Goal: Task Accomplishment & Management: Manage account settings

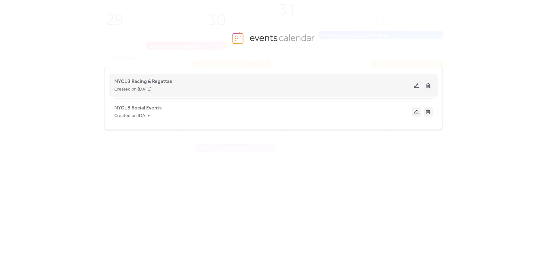
click at [416, 87] on button at bounding box center [416, 85] width 9 height 10
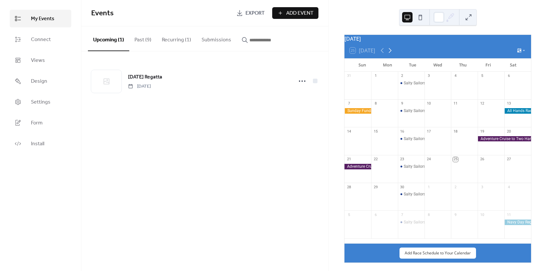
click at [390, 53] on icon at bounding box center [390, 50] width 3 height 5
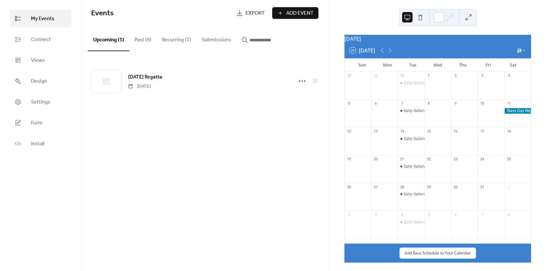
click at [511, 114] on div at bounding box center [517, 111] width 27 height 6
click at [111, 40] on button "Upcoming (1)" at bounding box center [108, 38] width 41 height 25
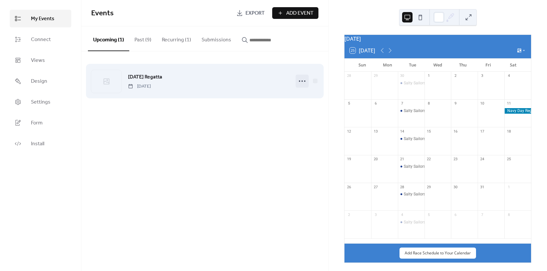
click at [302, 81] on icon at bounding box center [302, 81] width 10 height 10
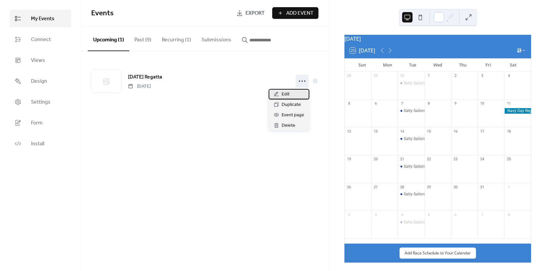
click at [285, 93] on span "Edit" at bounding box center [286, 95] width 8 height 8
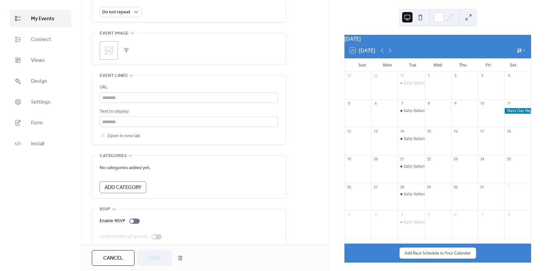
scroll to position [319, 0]
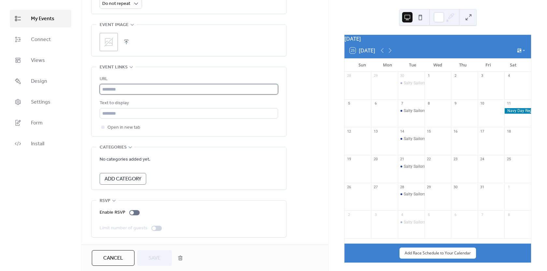
click at [131, 87] on input "text" at bounding box center [189, 89] width 178 height 10
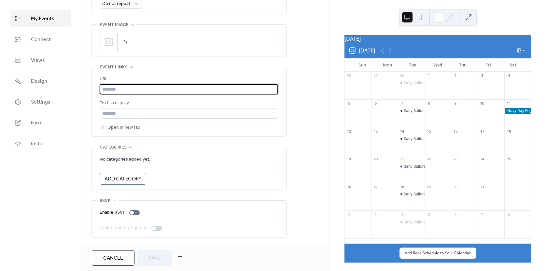
paste input "**********"
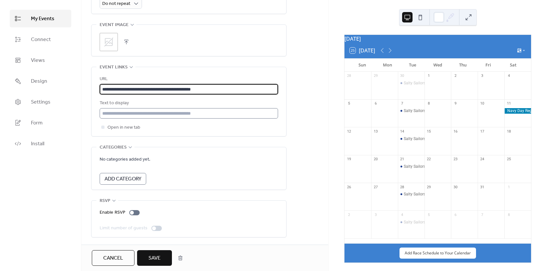
type input "**********"
click at [184, 109] on input "text" at bounding box center [189, 113] width 178 height 10
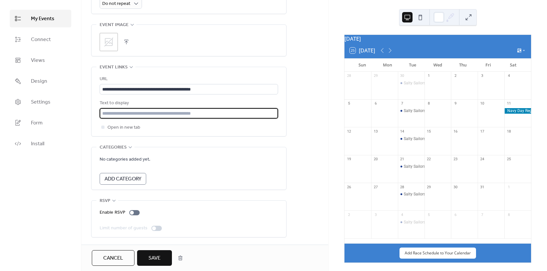
type input "**********"
click at [157, 258] on span "Save" at bounding box center [155, 258] width 12 height 8
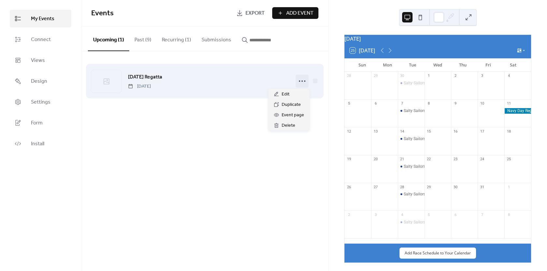
click at [301, 80] on icon at bounding box center [302, 81] width 10 height 10
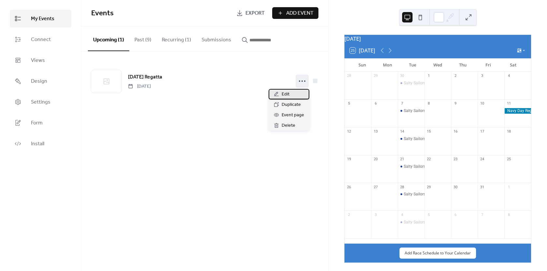
click at [284, 94] on span "Edit" at bounding box center [286, 95] width 8 height 8
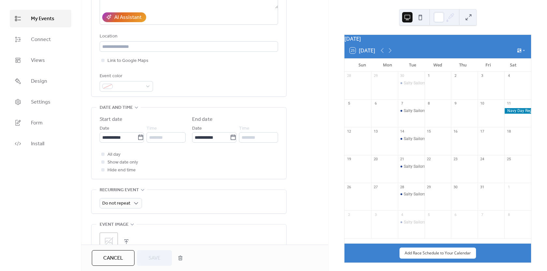
scroll to position [130, 0]
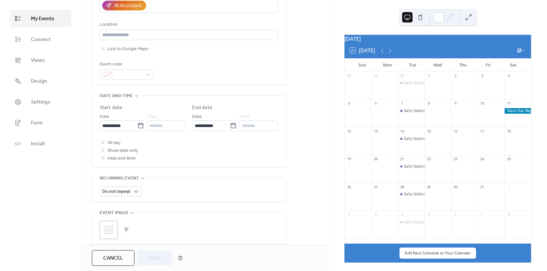
click at [508, 114] on div at bounding box center [517, 111] width 27 height 6
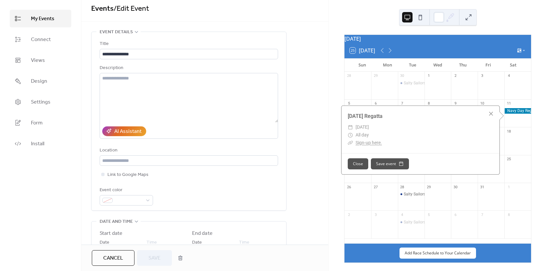
scroll to position [0, 0]
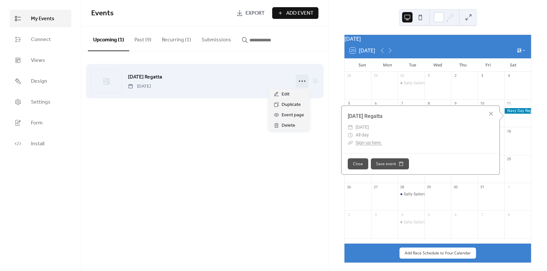
click at [301, 81] on icon at bounding box center [302, 81] width 10 height 10
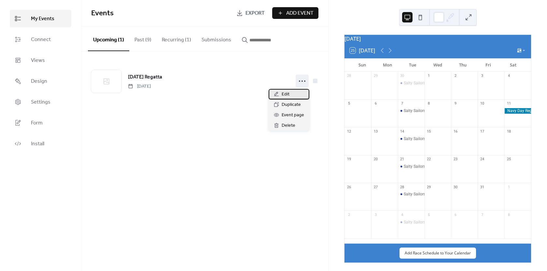
click at [284, 93] on span "Edit" at bounding box center [286, 95] width 8 height 8
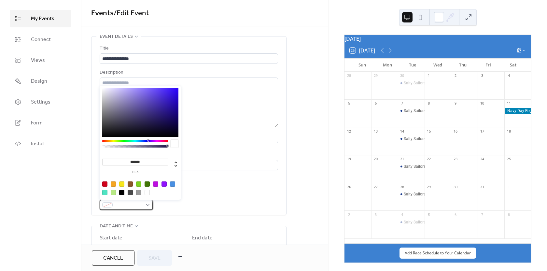
click at [147, 207] on div at bounding box center [126, 205] width 53 height 10
click at [235, 189] on div "**********" at bounding box center [189, 127] width 178 height 165
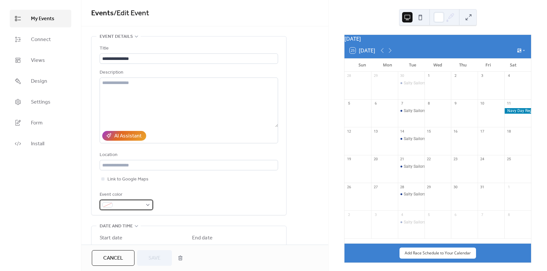
click at [145, 205] on div at bounding box center [126, 205] width 53 height 10
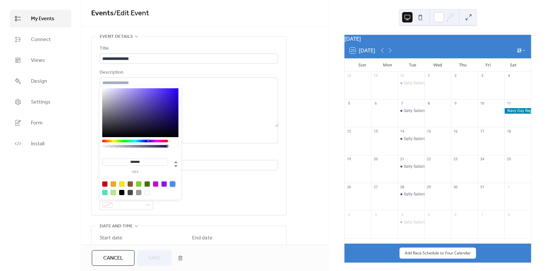
click at [173, 184] on div at bounding box center [172, 183] width 5 height 5
type input "*******"
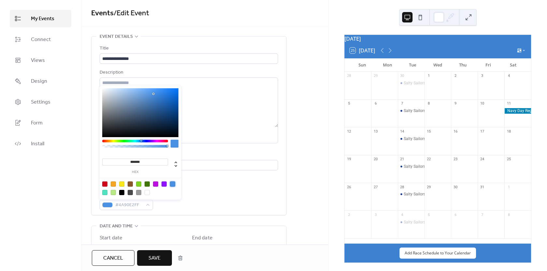
scroll to position [33, 0]
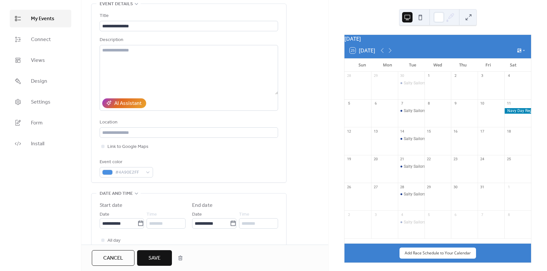
click at [257, 165] on div "Event color #4A90E2FF" at bounding box center [189, 167] width 178 height 19
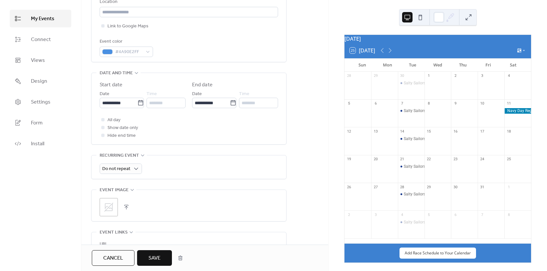
scroll to position [163, 0]
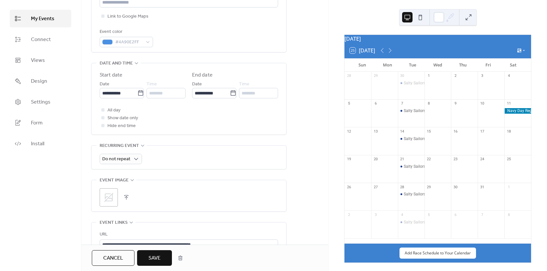
click at [110, 195] on icon at bounding box center [108, 197] width 9 height 9
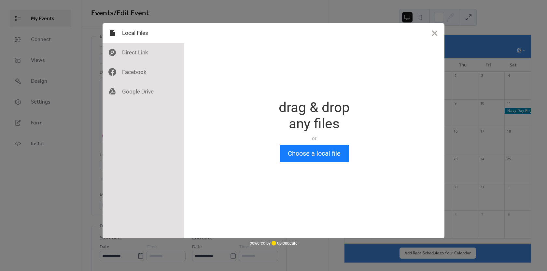
scroll to position [0, 0]
click at [291, 158] on button "Choose a local file" at bounding box center [314, 153] width 69 height 17
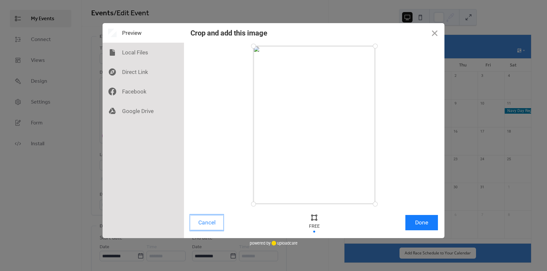
click at [208, 223] on button "Cancel" at bounding box center [207, 222] width 33 height 15
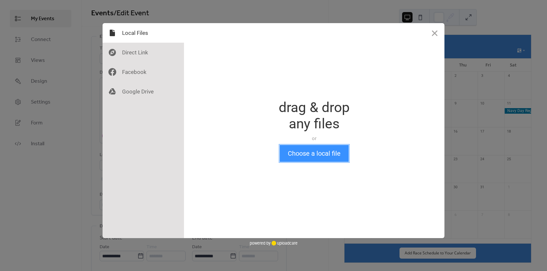
click at [297, 153] on button "Choose a local file" at bounding box center [314, 153] width 69 height 17
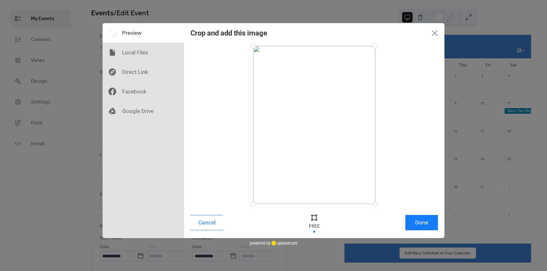
click at [305, 162] on div at bounding box center [314, 125] width 122 height 158
click at [316, 202] on div at bounding box center [314, 125] width 122 height 158
click at [314, 219] on div at bounding box center [314, 217] width 10 height 10
click at [313, 218] on div at bounding box center [314, 217] width 10 height 10
click at [315, 203] on div at bounding box center [314, 125] width 122 height 158
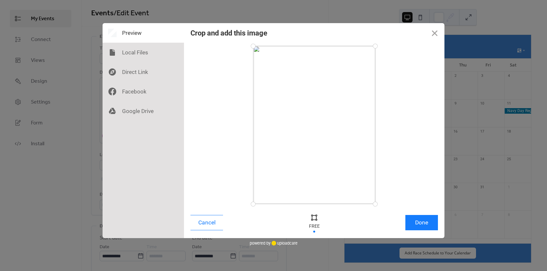
drag, startPoint x: 315, startPoint y: 203, endPoint x: 309, endPoint y: 148, distance: 55.7
click at [309, 148] on div at bounding box center [314, 125] width 122 height 158
click at [253, 203] on div at bounding box center [253, 203] width 11 height 11
drag, startPoint x: 254, startPoint y: 204, endPoint x: 235, endPoint y: 96, distance: 108.8
click at [235, 96] on div at bounding box center [315, 125] width 248 height 158
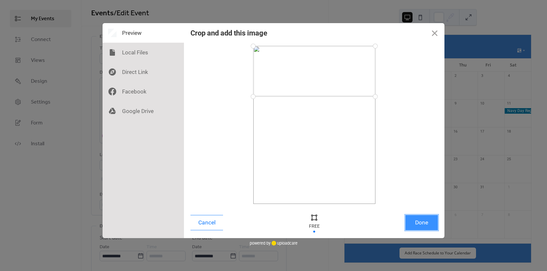
click at [423, 223] on button "Done" at bounding box center [421, 222] width 33 height 15
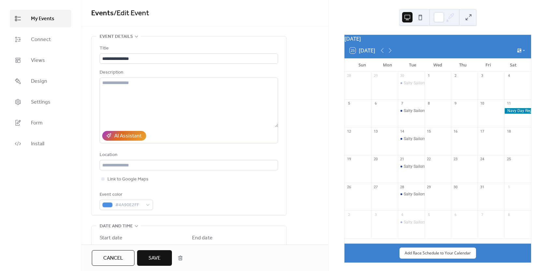
click at [157, 257] on span "Save" at bounding box center [155, 258] width 12 height 8
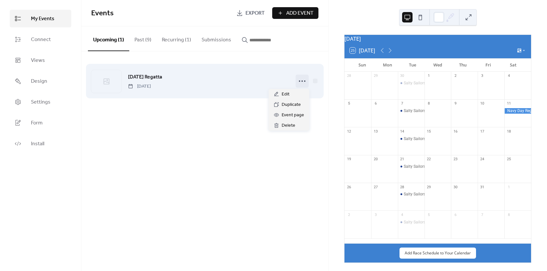
click at [300, 81] on icon at bounding box center [302, 81] width 10 height 10
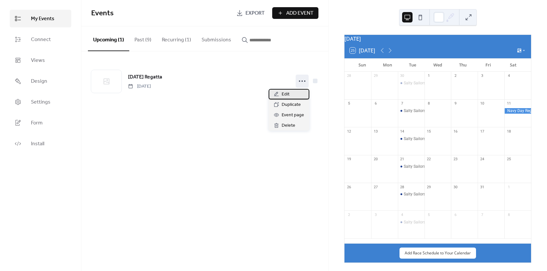
click at [283, 96] on span "Edit" at bounding box center [286, 95] width 8 height 8
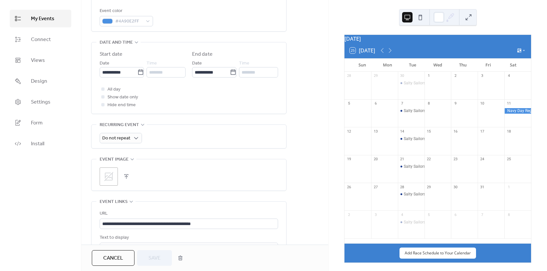
scroll to position [195, 0]
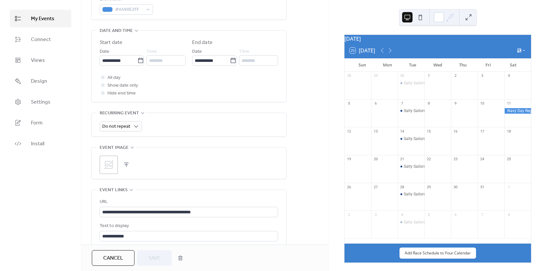
click at [106, 165] on icon at bounding box center [108, 164] width 9 height 9
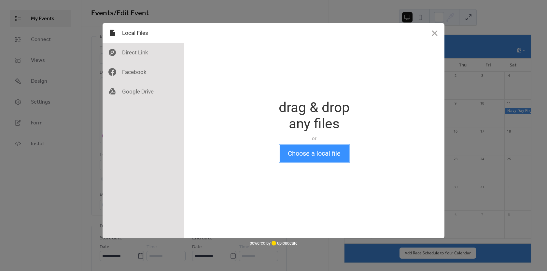
click at [307, 153] on button "Choose a local file" at bounding box center [314, 153] width 69 height 17
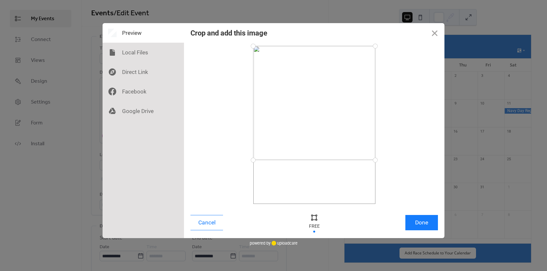
drag, startPoint x: 253, startPoint y: 203, endPoint x: 237, endPoint y: 160, distance: 46.0
click at [237, 160] on div at bounding box center [315, 125] width 248 height 158
click at [420, 226] on button "Done" at bounding box center [421, 222] width 33 height 15
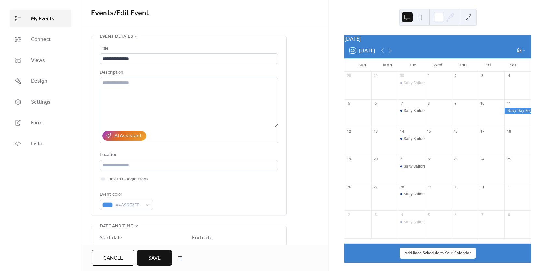
click at [159, 256] on span "Save" at bounding box center [155, 258] width 12 height 8
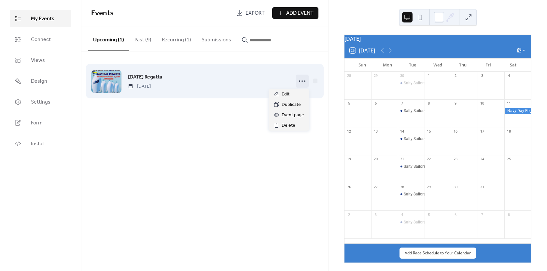
click at [303, 81] on icon at bounding box center [302, 81] width 10 height 10
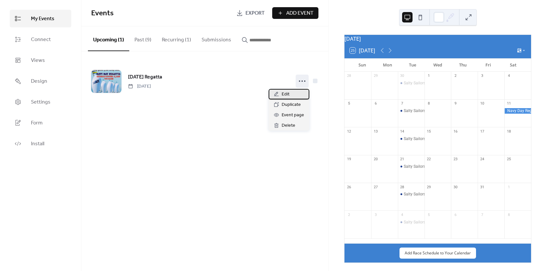
click at [285, 94] on span "Edit" at bounding box center [286, 95] width 8 height 8
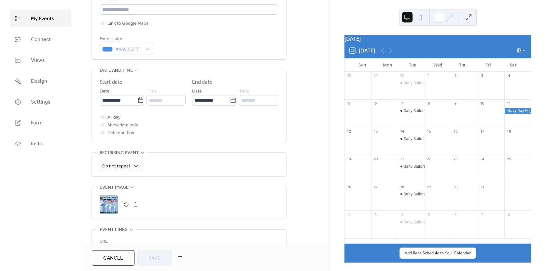
scroll to position [195, 0]
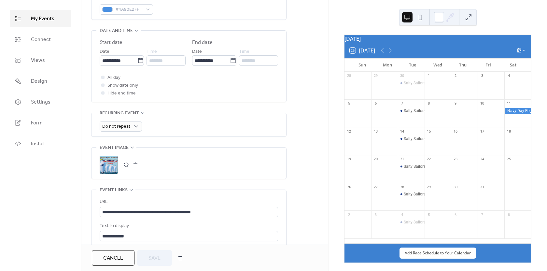
click at [111, 164] on div ";" at bounding box center [109, 165] width 18 height 18
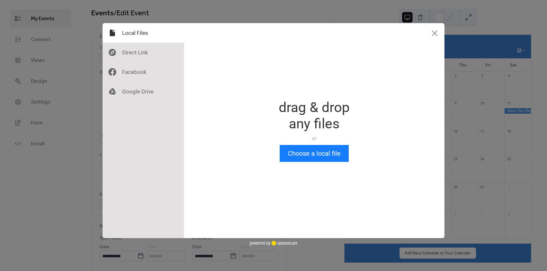
scroll to position [0, 0]
click at [436, 34] on button "Close" at bounding box center [435, 33] width 20 height 20
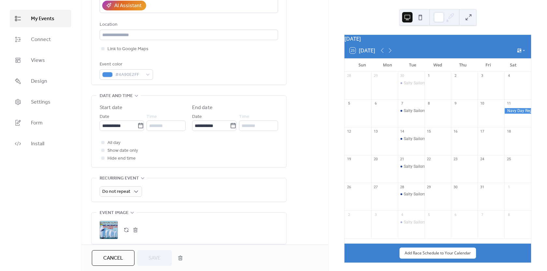
scroll to position [195, 0]
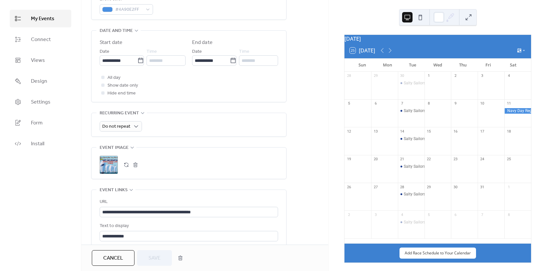
click at [110, 161] on div ";" at bounding box center [109, 165] width 18 height 18
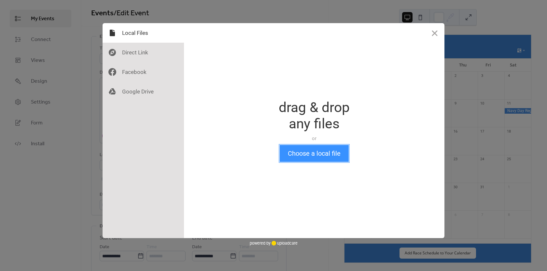
click at [312, 155] on button "Choose a local file" at bounding box center [314, 153] width 69 height 17
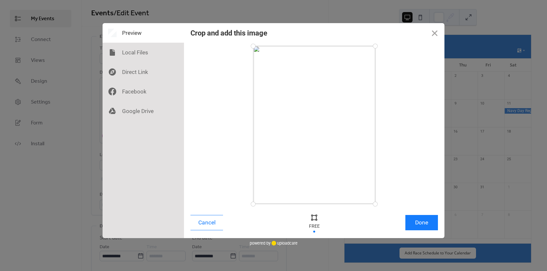
click at [251, 203] on div at bounding box center [253, 203] width 11 height 11
drag, startPoint x: 254, startPoint y: 203, endPoint x: 252, endPoint y: 97, distance: 106.5
click at [252, 97] on div at bounding box center [253, 96] width 11 height 11
click at [420, 223] on button "Done" at bounding box center [421, 222] width 33 height 15
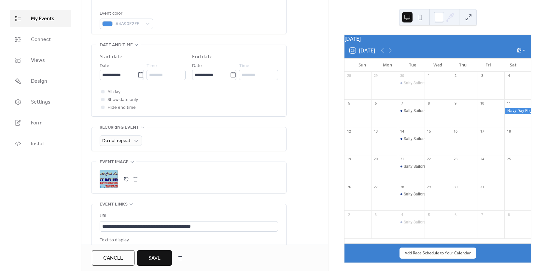
scroll to position [195, 0]
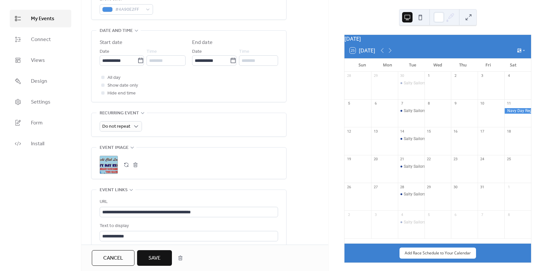
click at [110, 163] on div ";" at bounding box center [109, 165] width 18 height 18
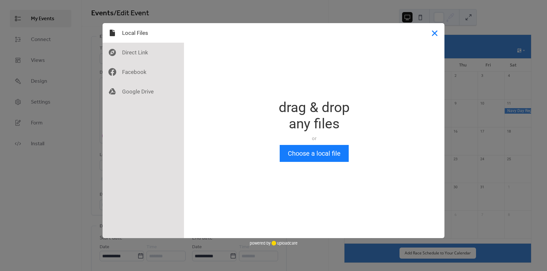
click at [441, 33] on button "Close" at bounding box center [435, 33] width 20 height 20
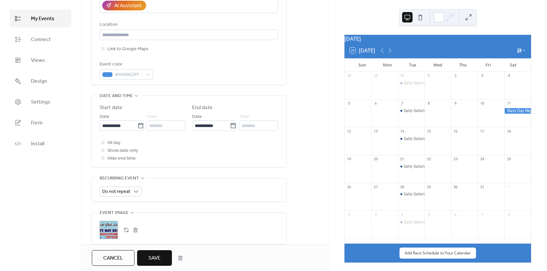
scroll to position [163, 0]
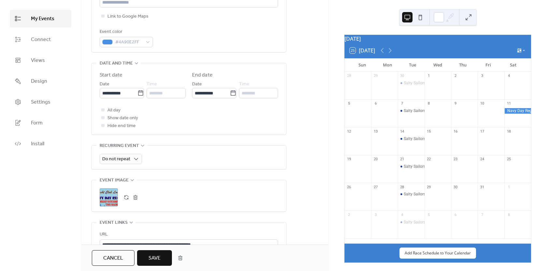
click at [136, 197] on button "button" at bounding box center [135, 197] width 9 height 9
click at [152, 258] on span "Save" at bounding box center [155, 258] width 12 height 8
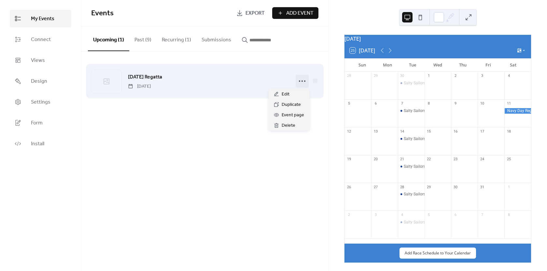
click at [304, 80] on icon at bounding box center [302, 81] width 10 height 10
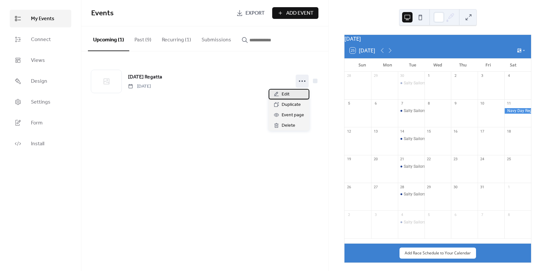
click at [284, 92] on span "Edit" at bounding box center [286, 95] width 8 height 8
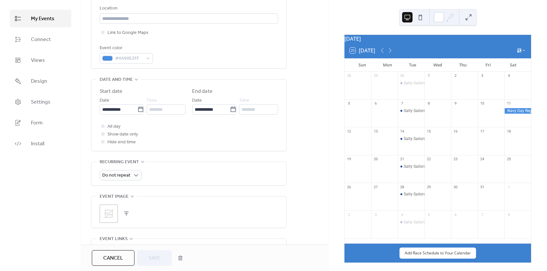
scroll to position [163, 0]
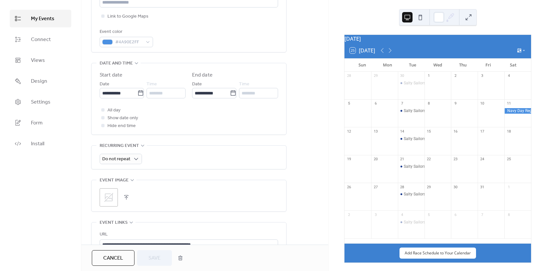
click at [109, 195] on icon at bounding box center [109, 197] width 10 height 10
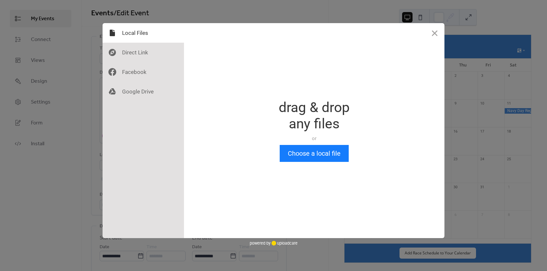
scroll to position [0, 0]
click at [311, 154] on button "Choose a local file" at bounding box center [314, 153] width 69 height 17
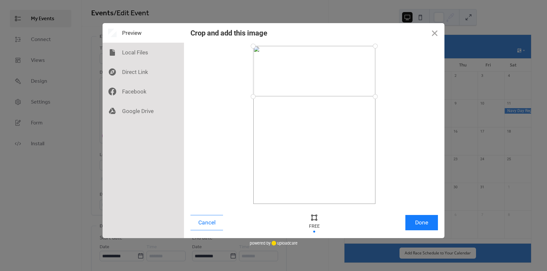
drag, startPoint x: 253, startPoint y: 206, endPoint x: 244, endPoint y: 96, distance: 109.5
click at [244, 96] on div at bounding box center [315, 125] width 248 height 158
click at [423, 220] on button "Done" at bounding box center [421, 222] width 33 height 15
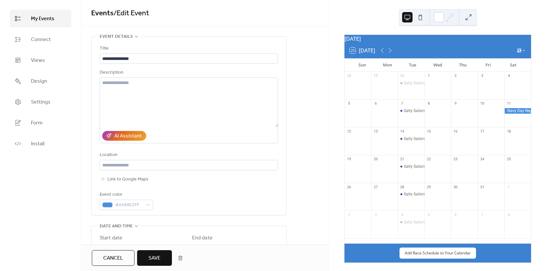
click at [154, 257] on span "Save" at bounding box center [155, 258] width 12 height 8
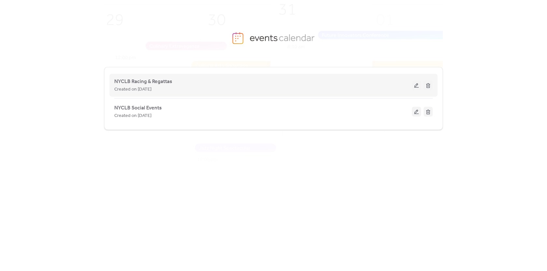
click at [418, 87] on button at bounding box center [416, 85] width 9 height 10
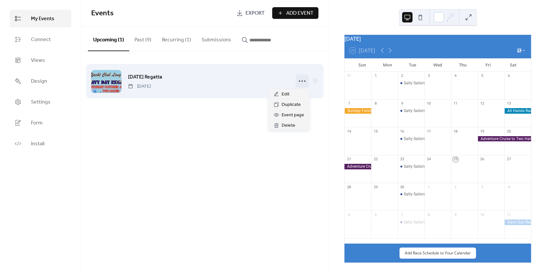
click at [300, 81] on circle at bounding box center [299, 80] width 1 height 1
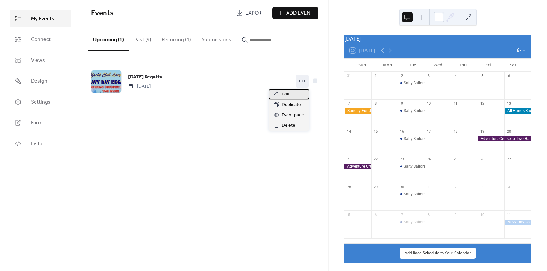
click at [286, 93] on span "Edit" at bounding box center [286, 95] width 8 height 8
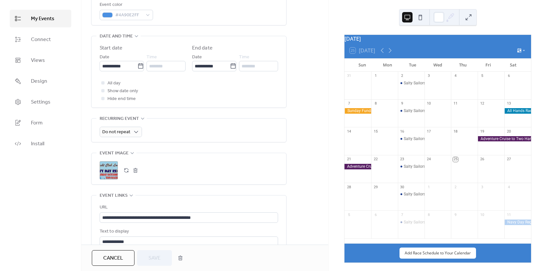
scroll to position [195, 0]
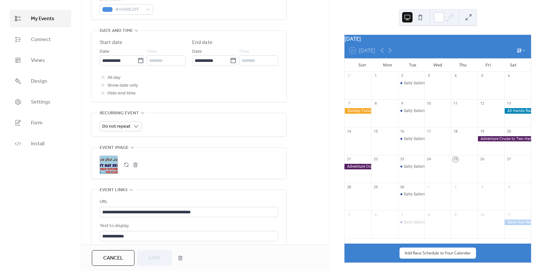
click at [111, 163] on div ";" at bounding box center [109, 165] width 18 height 18
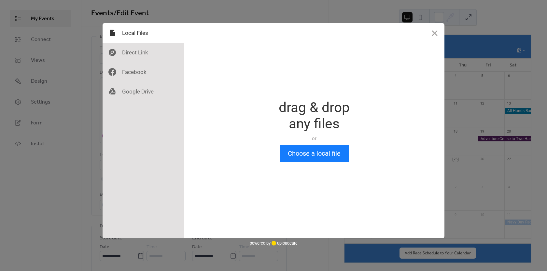
scroll to position [0, 0]
click at [136, 54] on div at bounding box center [143, 53] width 81 height 20
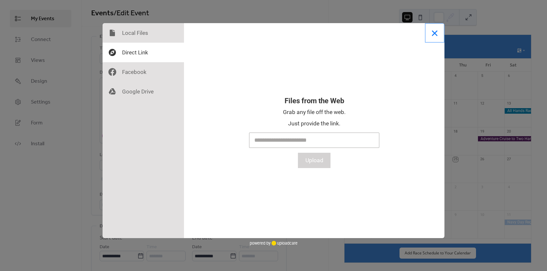
click at [434, 33] on button "Close" at bounding box center [435, 33] width 20 height 20
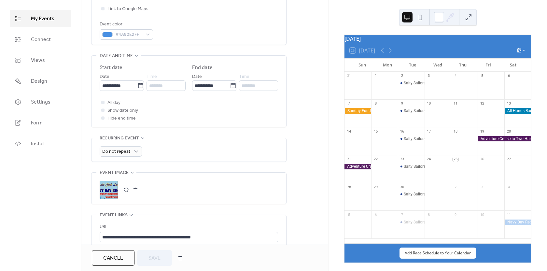
scroll to position [195, 0]
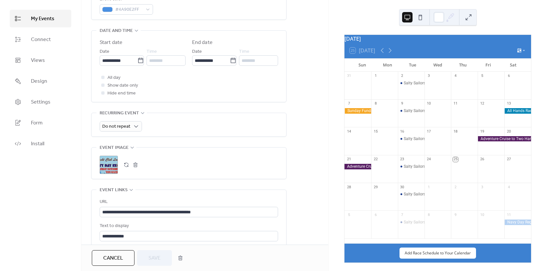
click at [135, 164] on button "button" at bounding box center [135, 164] width 9 height 9
click at [109, 164] on icon at bounding box center [108, 164] width 9 height 9
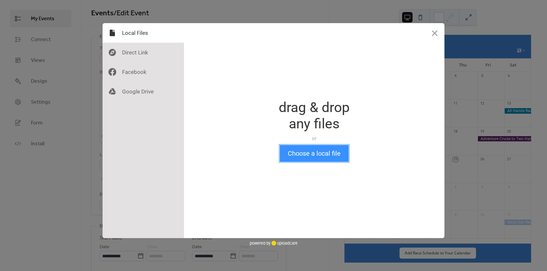
click at [316, 157] on button "Choose a local file" at bounding box center [314, 153] width 69 height 17
click at [134, 54] on div at bounding box center [143, 53] width 81 height 20
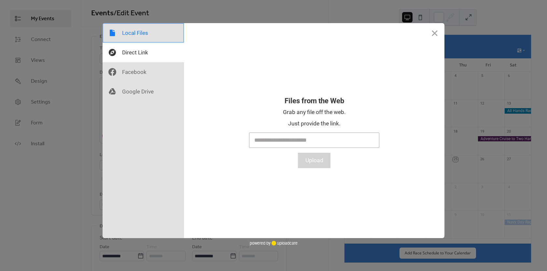
click at [137, 34] on div at bounding box center [143, 33] width 81 height 20
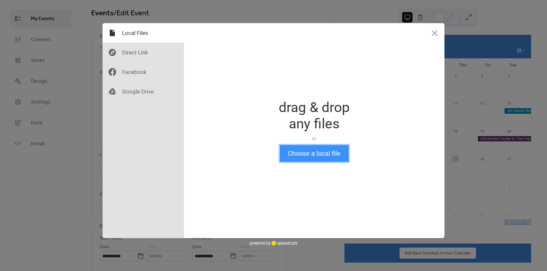
click at [317, 152] on button "Choose a local file" at bounding box center [314, 153] width 69 height 17
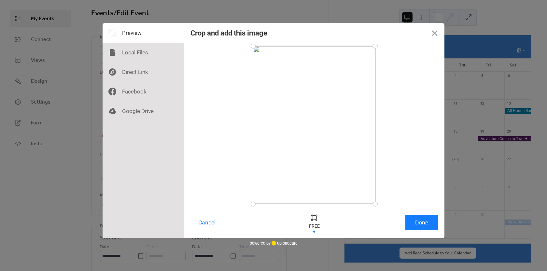
drag, startPoint x: 254, startPoint y: 47, endPoint x: 250, endPoint y: 42, distance: 5.6
click at [250, 42] on div "Crop and add this image Cancel Done" at bounding box center [314, 130] width 261 height 215
click at [314, 229] on div at bounding box center [315, 222] width 20 height 21
drag, startPoint x: 254, startPoint y: 48, endPoint x: 249, endPoint y: 43, distance: 6.4
click at [249, 43] on div at bounding box center [253, 45] width 11 height 11
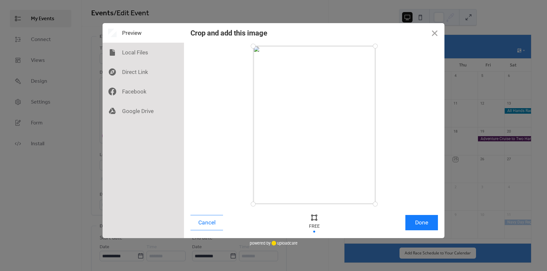
click at [320, 130] on div at bounding box center [314, 125] width 122 height 158
drag, startPoint x: 354, startPoint y: 181, endPoint x: 340, endPoint y: 156, distance: 29.0
click at [342, 159] on div at bounding box center [314, 125] width 122 height 158
click at [314, 218] on div at bounding box center [314, 217] width 10 height 10
drag, startPoint x: 302, startPoint y: 127, endPoint x: 325, endPoint y: 123, distance: 23.7
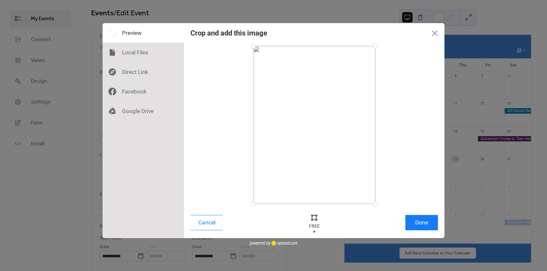
click at [326, 123] on div at bounding box center [314, 125] width 122 height 158
click at [319, 192] on div at bounding box center [314, 125] width 122 height 158
drag, startPoint x: 253, startPoint y: 204, endPoint x: 249, endPoint y: 89, distance: 115.4
click at [249, 89] on div at bounding box center [253, 88] width 11 height 11
click at [423, 223] on button "Done" at bounding box center [421, 222] width 33 height 15
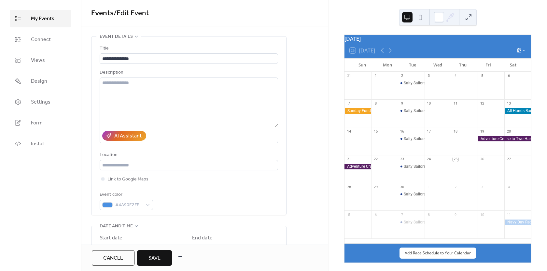
click at [155, 257] on span "Save" at bounding box center [155, 258] width 12 height 8
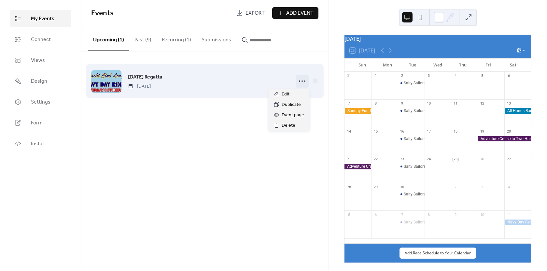
click at [302, 81] on circle at bounding box center [302, 80] width 1 height 1
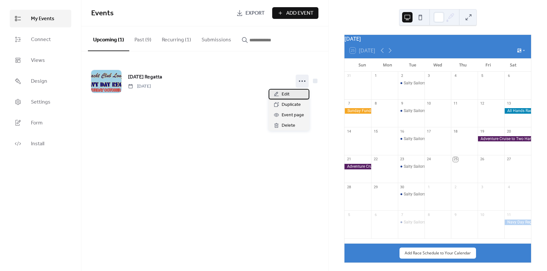
click at [287, 93] on span "Edit" at bounding box center [286, 95] width 8 height 8
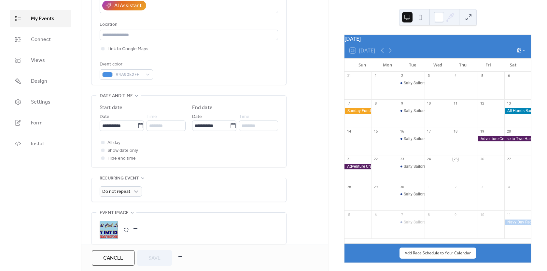
scroll to position [195, 0]
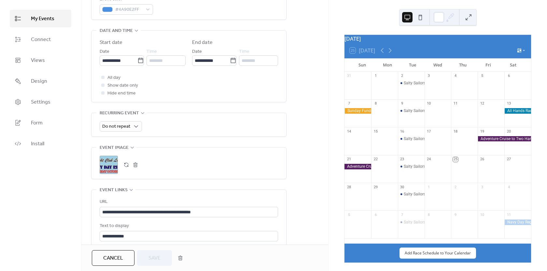
click at [136, 163] on button "button" at bounding box center [135, 164] width 9 height 9
click at [110, 162] on icon at bounding box center [109, 165] width 10 height 10
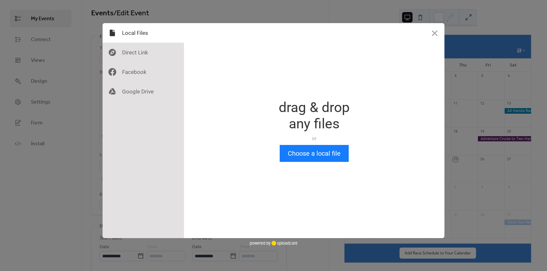
scroll to position [0, 0]
click at [305, 151] on button "Choose a local file" at bounding box center [314, 153] width 69 height 17
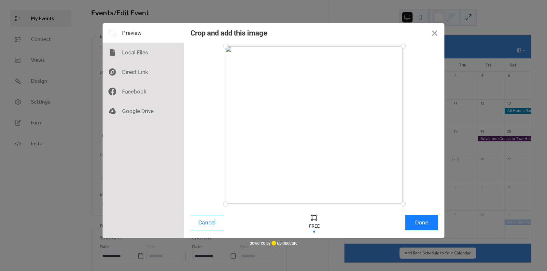
click at [229, 202] on div at bounding box center [225, 203] width 11 height 11
drag, startPoint x: 227, startPoint y: 203, endPoint x: 218, endPoint y: 95, distance: 108.8
click at [218, 95] on div at bounding box center [315, 125] width 248 height 158
drag, startPoint x: 225, startPoint y: 47, endPoint x: 245, endPoint y: 47, distance: 19.9
click at [245, 47] on div at bounding box center [245, 46] width 11 height 11
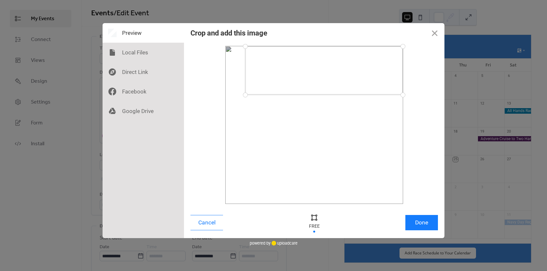
click at [403, 46] on div at bounding box center [402, 46] width 11 height 11
drag, startPoint x: 403, startPoint y: 48, endPoint x: 371, endPoint y: 48, distance: 31.9
click at [371, 48] on div at bounding box center [370, 47] width 11 height 11
click at [418, 224] on button "Done" at bounding box center [421, 222] width 33 height 15
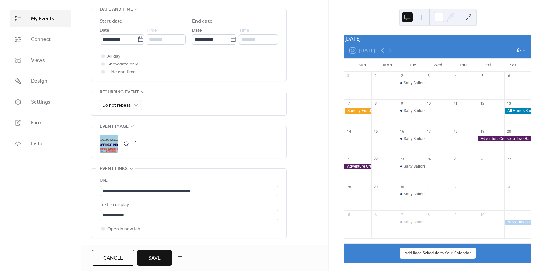
scroll to position [228, 0]
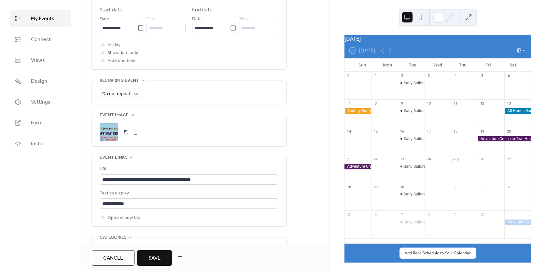
click at [156, 256] on span "Save" at bounding box center [155, 258] width 12 height 8
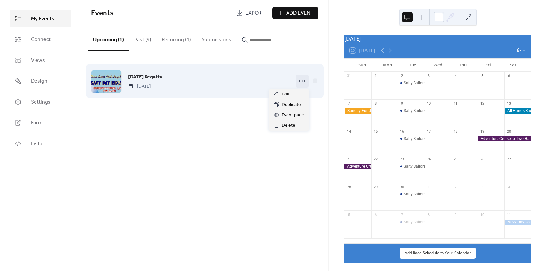
click at [303, 83] on icon at bounding box center [302, 81] width 10 height 10
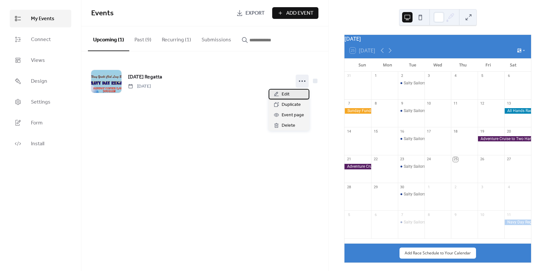
click at [286, 93] on span "Edit" at bounding box center [286, 95] width 8 height 8
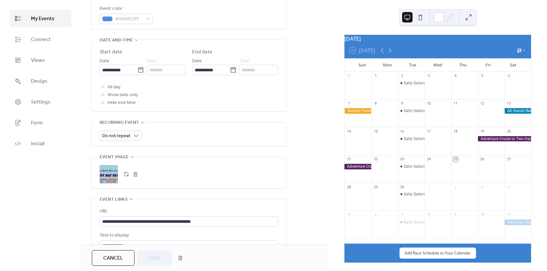
scroll to position [195, 0]
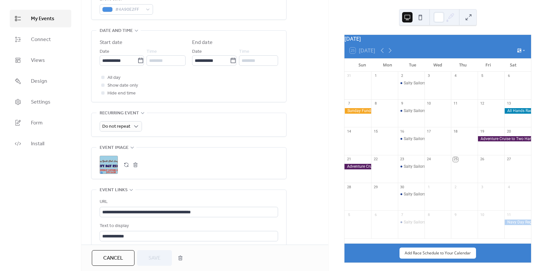
click at [135, 165] on button "button" at bounding box center [135, 164] width 9 height 9
click at [110, 162] on icon at bounding box center [109, 165] width 10 height 10
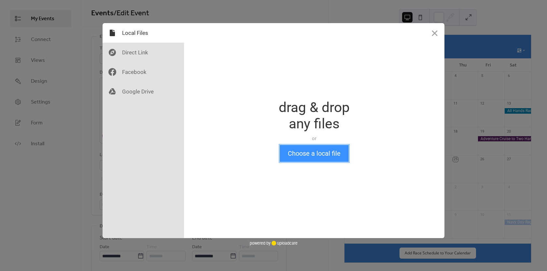
click at [308, 150] on button "Choose a local file" at bounding box center [314, 153] width 69 height 17
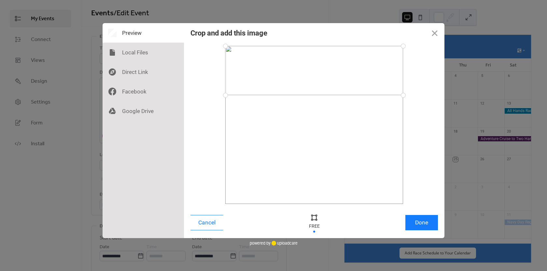
drag, startPoint x: 225, startPoint y: 203, endPoint x: 219, endPoint y: 95, distance: 108.3
click at [219, 95] on div at bounding box center [315, 125] width 248 height 158
drag, startPoint x: 225, startPoint y: 46, endPoint x: 273, endPoint y: 47, distance: 48.2
click at [273, 47] on div at bounding box center [273, 46] width 11 height 11
drag, startPoint x: 403, startPoint y: 46, endPoint x: 358, endPoint y: 48, distance: 44.3
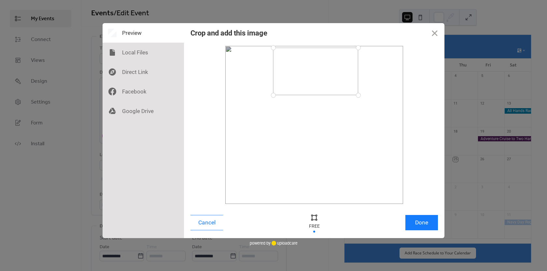
click at [358, 48] on div at bounding box center [358, 47] width 11 height 11
click at [423, 225] on button "Done" at bounding box center [421, 222] width 33 height 15
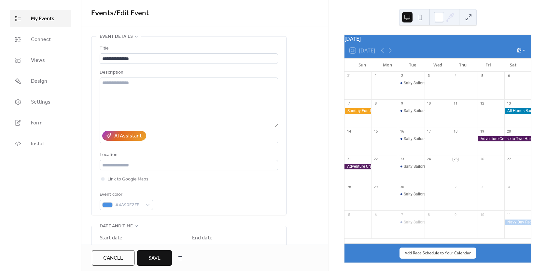
click at [158, 254] on span "Save" at bounding box center [155, 258] width 12 height 8
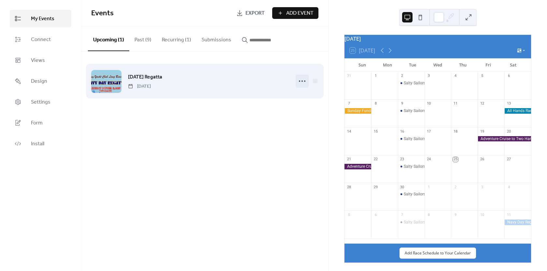
click at [302, 80] on icon at bounding box center [302, 81] width 10 height 10
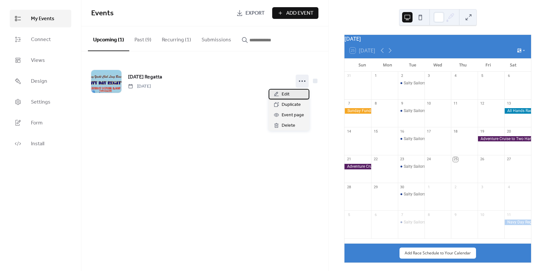
click at [284, 94] on span "Edit" at bounding box center [286, 95] width 8 height 8
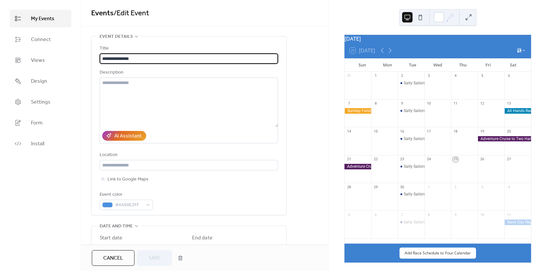
scroll to position [130, 0]
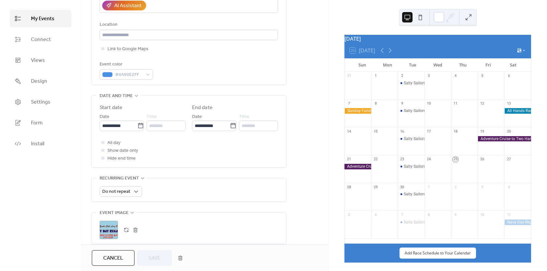
click at [136, 228] on button "button" at bounding box center [135, 229] width 9 height 9
click at [110, 227] on icon at bounding box center [109, 230] width 10 height 10
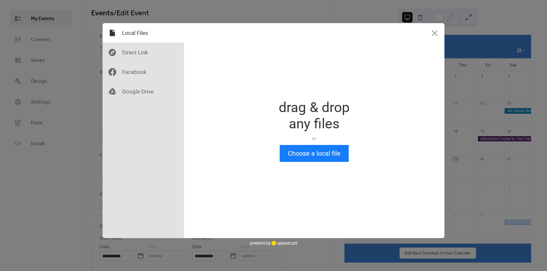
scroll to position [0, 0]
click at [332, 156] on button "Choose a local file" at bounding box center [314, 153] width 69 height 17
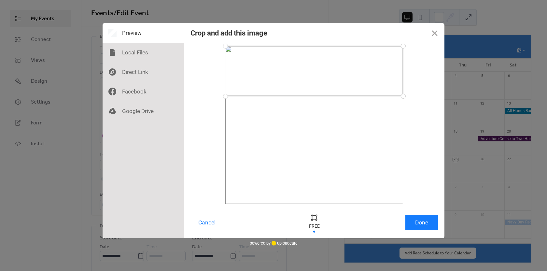
drag, startPoint x: 225, startPoint y: 203, endPoint x: 222, endPoint y: 96, distance: 107.2
click at [222, 96] on div at bounding box center [225, 96] width 11 height 11
drag, startPoint x: 227, startPoint y: 45, endPoint x: 274, endPoint y: 56, distance: 47.9
click at [274, 56] on div at bounding box center [273, 56] width 11 height 11
drag, startPoint x: 403, startPoint y: 57, endPoint x: 359, endPoint y: 55, distance: 44.3
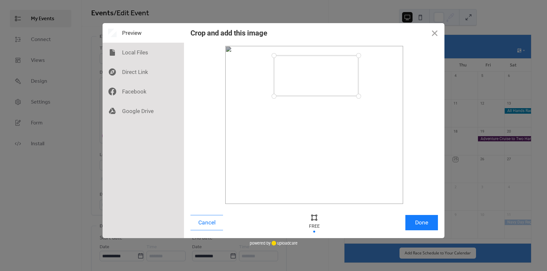
click at [359, 55] on div at bounding box center [358, 55] width 11 height 11
click at [418, 223] on button "Done" at bounding box center [421, 222] width 33 height 15
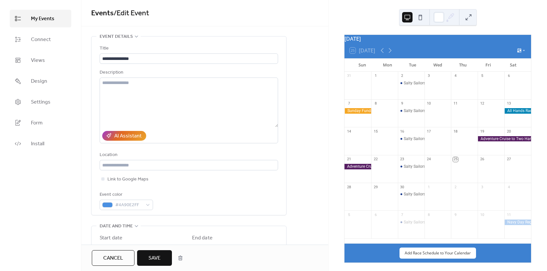
click at [153, 256] on span "Save" at bounding box center [155, 258] width 12 height 8
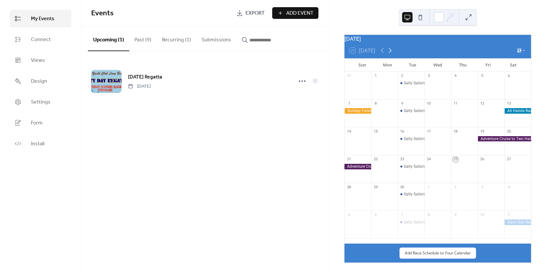
click at [392, 53] on icon at bounding box center [390, 50] width 3 height 5
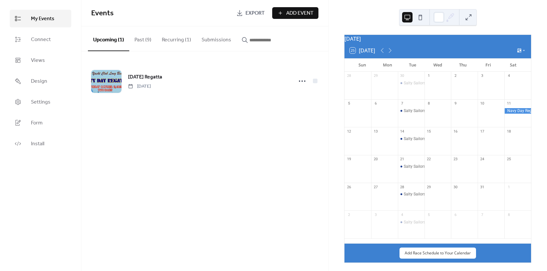
click at [298, 13] on span "Add Event" at bounding box center [299, 13] width 27 height 8
click at [138, 40] on button "Past (9)" at bounding box center [142, 38] width 27 height 24
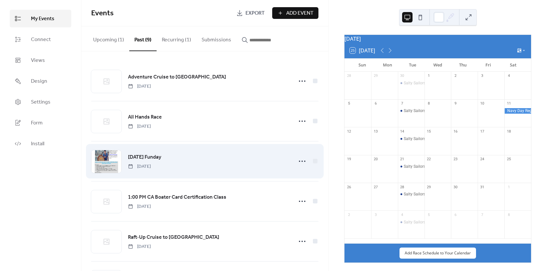
click at [151, 164] on span "Sunday, September 7, 2025" at bounding box center [139, 166] width 23 height 7
click at [299, 161] on icon at bounding box center [302, 161] width 10 height 10
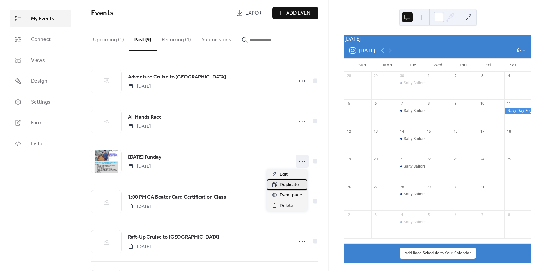
click at [289, 186] on span "Duplicate" at bounding box center [289, 185] width 19 height 8
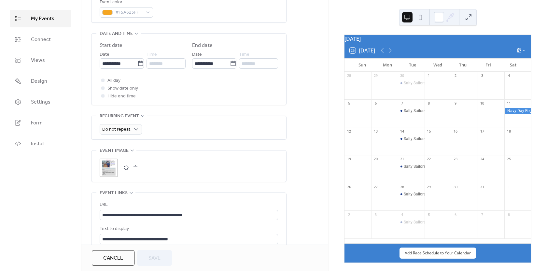
scroll to position [195, 0]
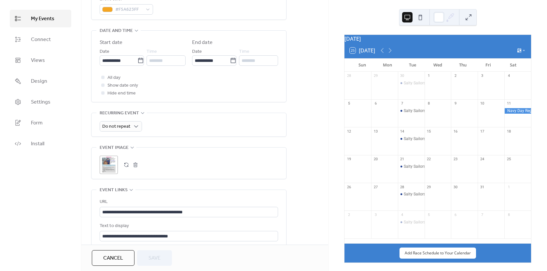
click at [136, 165] on button "button" at bounding box center [135, 164] width 9 height 9
click at [107, 164] on icon at bounding box center [108, 164] width 9 height 9
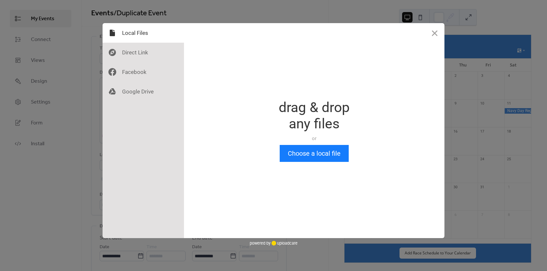
scroll to position [0, 0]
click at [300, 153] on button "Choose a local file" at bounding box center [314, 153] width 69 height 17
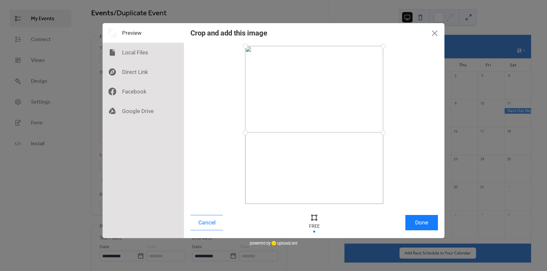
drag, startPoint x: 245, startPoint y: 204, endPoint x: 243, endPoint y: 133, distance: 71.7
click at [243, 133] on div at bounding box center [245, 132] width 11 height 11
drag, startPoint x: 246, startPoint y: 46, endPoint x: 259, endPoint y: 48, distance: 13.1
click at [259, 48] on div at bounding box center [258, 47] width 11 height 11
drag, startPoint x: 383, startPoint y: 49, endPoint x: 369, endPoint y: 50, distance: 14.1
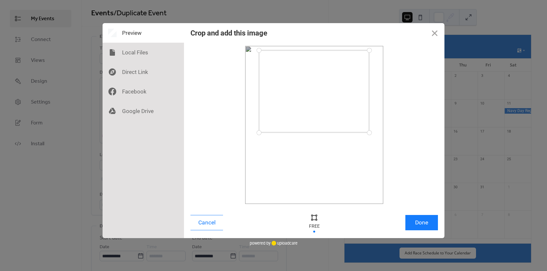
click at [369, 50] on div at bounding box center [369, 50] width 11 height 11
drag, startPoint x: 258, startPoint y: 50, endPoint x: 260, endPoint y: 55, distance: 5.1
click at [260, 55] on div at bounding box center [259, 55] width 11 height 11
click at [419, 224] on button "Done" at bounding box center [421, 222] width 33 height 15
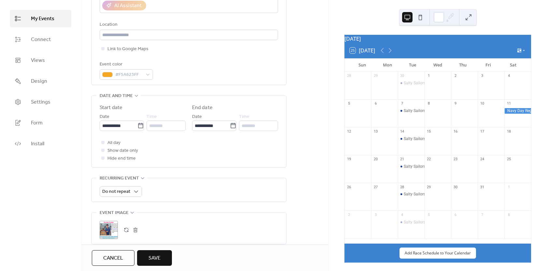
scroll to position [163, 0]
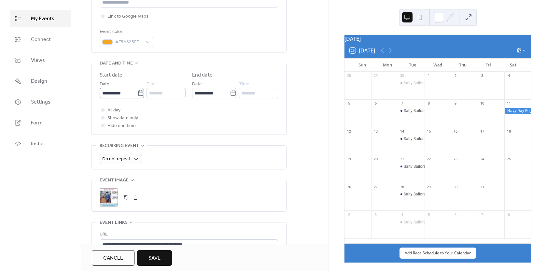
click at [140, 93] on icon at bounding box center [140, 93] width 7 height 7
click at [137, 93] on input "**********" at bounding box center [119, 93] width 38 height 10
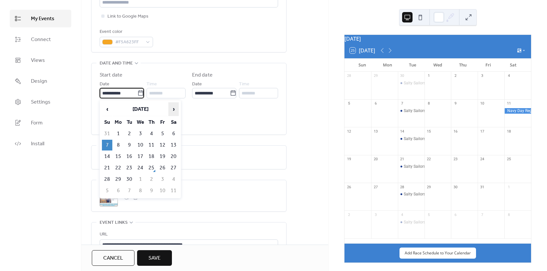
click at [175, 110] on span "›" at bounding box center [174, 109] width 10 height 13
click at [106, 168] on td "19" at bounding box center [107, 168] width 10 height 11
type input "**********"
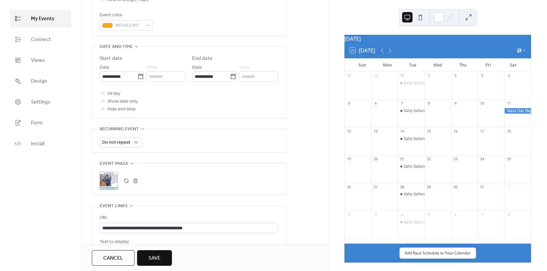
scroll to position [195, 0]
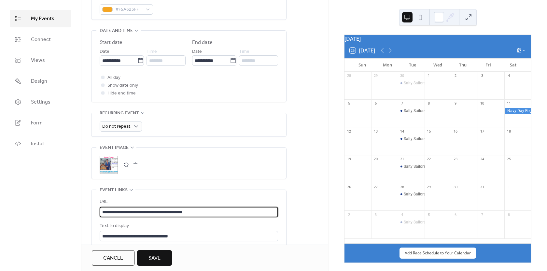
drag, startPoint x: 219, startPoint y: 210, endPoint x: 75, endPoint y: 206, distance: 143.7
click at [75, 206] on div "**********" at bounding box center [273, 135] width 547 height 271
click at [149, 256] on span "Save" at bounding box center [155, 258] width 12 height 8
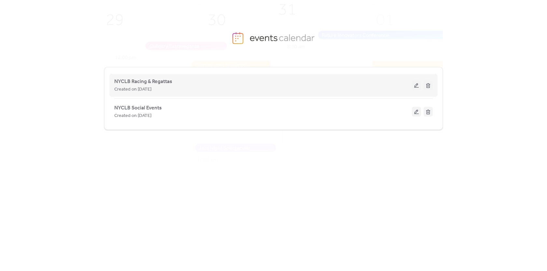
click at [341, 86] on div "Created on [DATE]" at bounding box center [263, 89] width 298 height 8
click at [417, 85] on button at bounding box center [416, 85] width 9 height 10
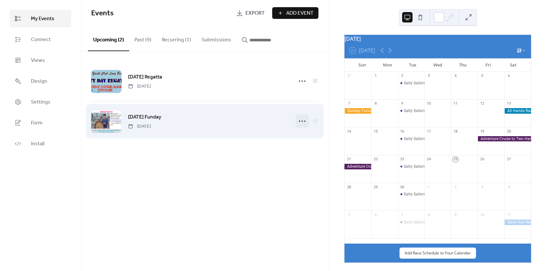
click at [301, 120] on icon at bounding box center [302, 121] width 10 height 10
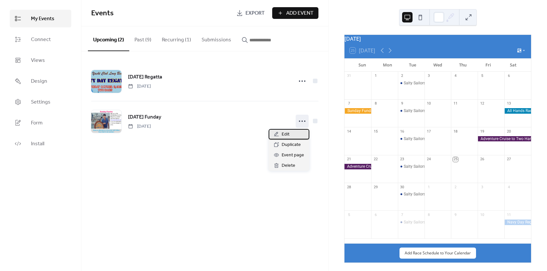
click at [284, 135] on span "Edit" at bounding box center [286, 135] width 8 height 8
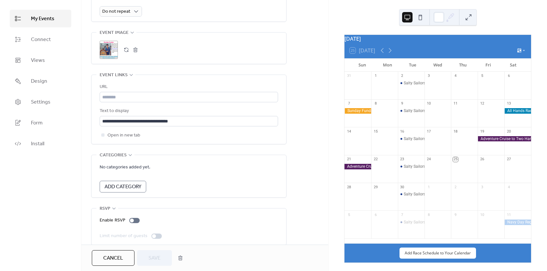
scroll to position [319, 0]
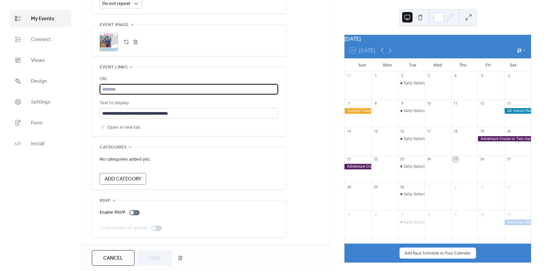
paste input "**********"
type input "**********"
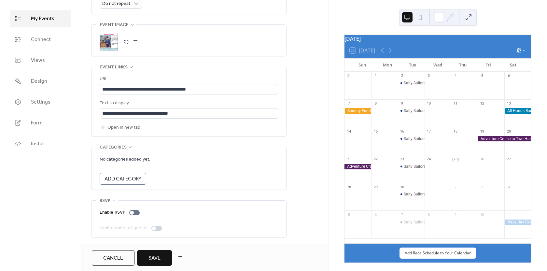
click at [157, 255] on span "Save" at bounding box center [155, 258] width 12 height 8
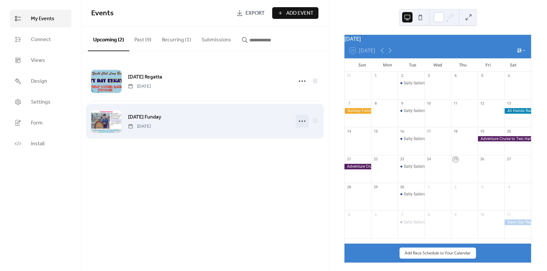
click at [302, 122] on icon at bounding box center [302, 121] width 10 height 10
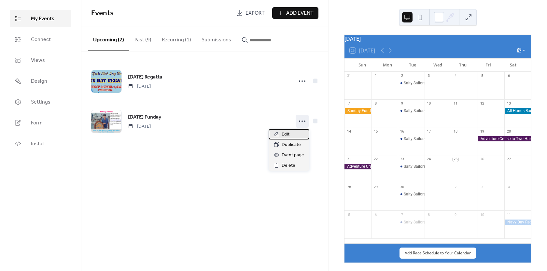
click at [283, 133] on span "Edit" at bounding box center [286, 135] width 8 height 8
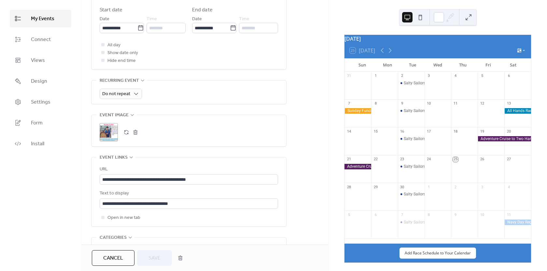
scroll to position [261, 0]
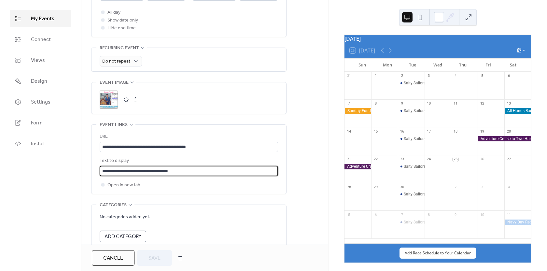
click at [209, 174] on input "**********" at bounding box center [189, 171] width 178 height 10
drag, startPoint x: 200, startPoint y: 174, endPoint x: 80, endPoint y: 171, distance: 119.5
click at [80, 171] on div "**********" at bounding box center [273, 135] width 547 height 271
click at [129, 170] on input "text" at bounding box center [189, 171] width 178 height 10
type input "**********"
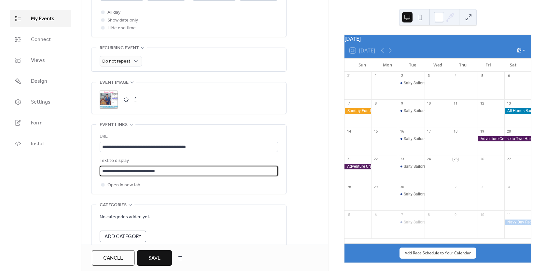
click at [155, 257] on span "Save" at bounding box center [155, 258] width 12 height 8
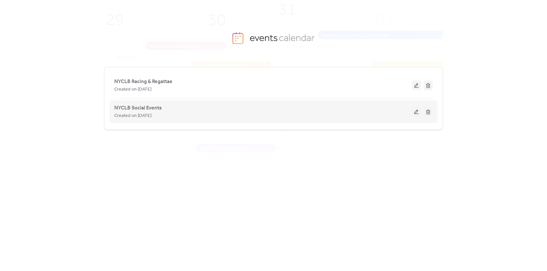
click at [415, 112] on button at bounding box center [416, 112] width 9 height 10
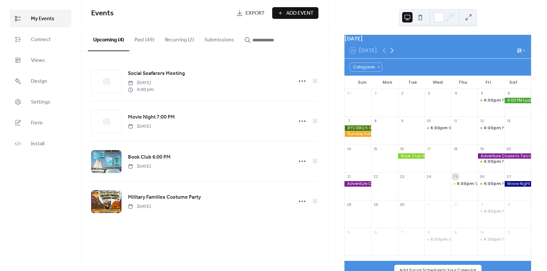
click at [391, 53] on icon at bounding box center [392, 50] width 3 height 5
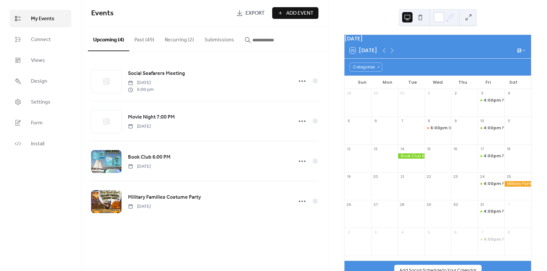
click at [292, 13] on span "Add Event" at bounding box center [299, 13] width 27 height 8
click at [146, 39] on button "Past (49)" at bounding box center [144, 38] width 30 height 24
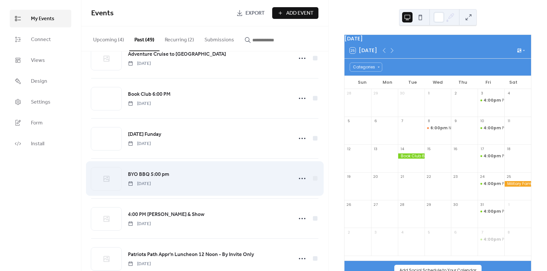
scroll to position [33, 0]
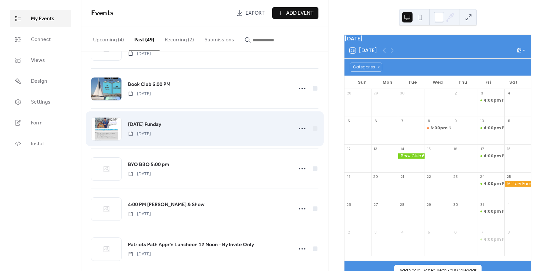
click at [165, 127] on div "Sunday Funday Sunday, September 7, 2025" at bounding box center [208, 128] width 161 height 17
click at [302, 128] on icon at bounding box center [302, 128] width 10 height 10
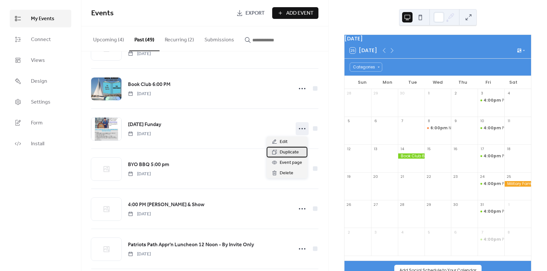
click at [287, 153] on span "Duplicate" at bounding box center [289, 153] width 19 height 8
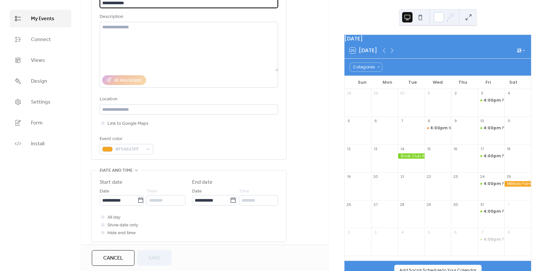
scroll to position [65, 0]
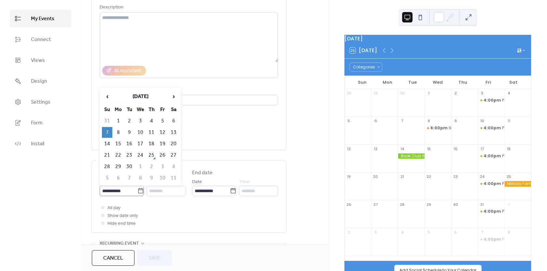
click at [137, 191] on icon at bounding box center [140, 191] width 7 height 7
click at [137, 191] on input "**********" at bounding box center [119, 191] width 38 height 10
click at [175, 97] on span "›" at bounding box center [174, 96] width 10 height 13
click at [107, 155] on td "19" at bounding box center [107, 155] width 10 height 11
type input "**********"
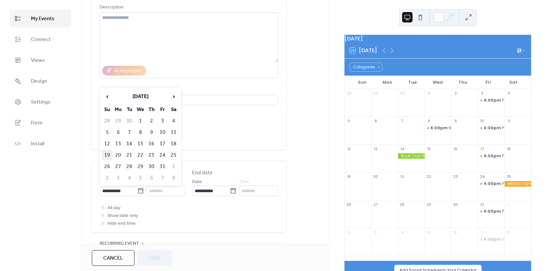
type input "**********"
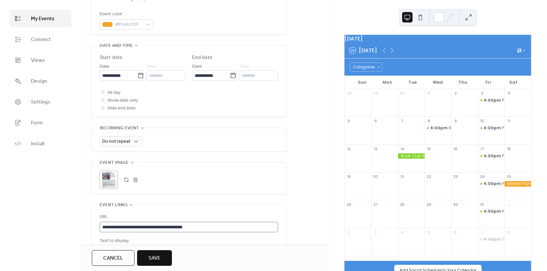
scroll to position [195, 0]
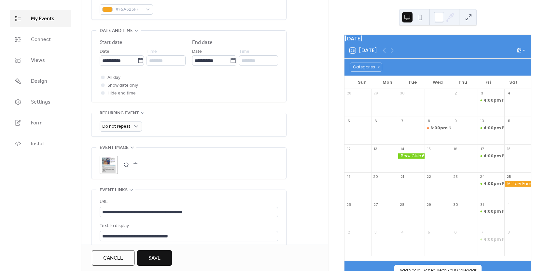
click at [136, 166] on button "button" at bounding box center [135, 164] width 9 height 9
click at [109, 165] on icon at bounding box center [108, 164] width 9 height 9
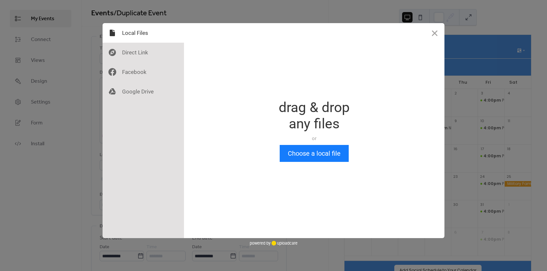
scroll to position [0, 0]
click at [311, 151] on button "Choose a local file" at bounding box center [314, 153] width 69 height 17
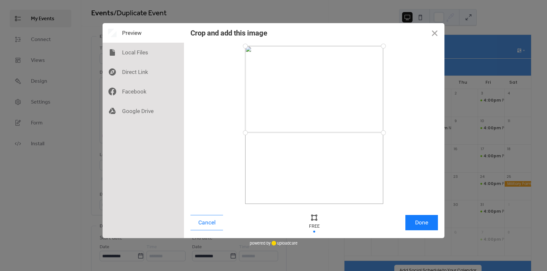
drag, startPoint x: 244, startPoint y: 203, endPoint x: 238, endPoint y: 133, distance: 70.3
click at [238, 133] on div at bounding box center [315, 125] width 248 height 158
drag, startPoint x: 246, startPoint y: 48, endPoint x: 258, endPoint y: 49, distance: 11.4
click at [258, 49] on div at bounding box center [257, 48] width 11 height 11
drag, startPoint x: 382, startPoint y: 50, endPoint x: 371, endPoint y: 50, distance: 11.4
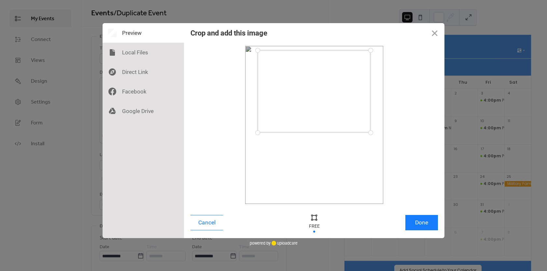
click at [371, 50] on div at bounding box center [370, 50] width 11 height 11
drag, startPoint x: 257, startPoint y: 49, endPoint x: 258, endPoint y: 55, distance: 5.9
click at [258, 55] on div at bounding box center [257, 55] width 11 height 11
drag, startPoint x: 371, startPoint y: 132, endPoint x: 368, endPoint y: 132, distance: 3.6
click at [368, 132] on div at bounding box center [367, 132] width 11 height 11
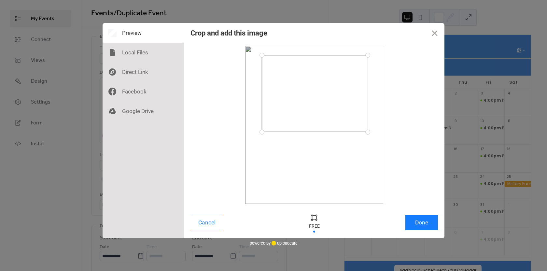
drag, startPoint x: 257, startPoint y: 132, endPoint x: 262, endPoint y: 132, distance: 5.2
click at [262, 132] on div at bounding box center [261, 131] width 11 height 11
click at [420, 223] on button "Done" at bounding box center [421, 222] width 33 height 15
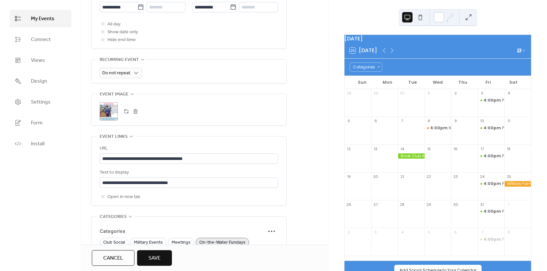
scroll to position [261, 0]
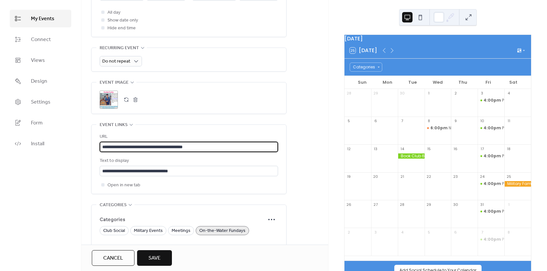
drag, startPoint x: 209, startPoint y: 148, endPoint x: 98, endPoint y: 148, distance: 110.7
click at [96, 147] on div "**********" at bounding box center [189, 159] width 195 height 69
paste input "**"
type input "**********"
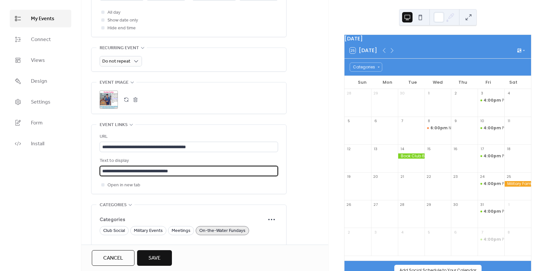
click at [201, 170] on input "**********" at bounding box center [189, 171] width 178 height 10
drag, startPoint x: 201, startPoint y: 170, endPoint x: 97, endPoint y: 170, distance: 103.9
click at [97, 170] on div "**********" at bounding box center [189, 159] width 195 height 69
drag, startPoint x: 164, startPoint y: 174, endPoint x: 150, endPoint y: 170, distance: 15.1
click at [150, 170] on input "text" at bounding box center [189, 171] width 178 height 10
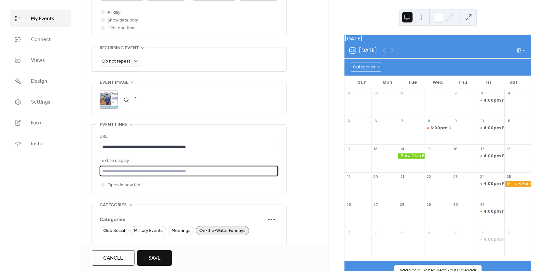
type input "**********"
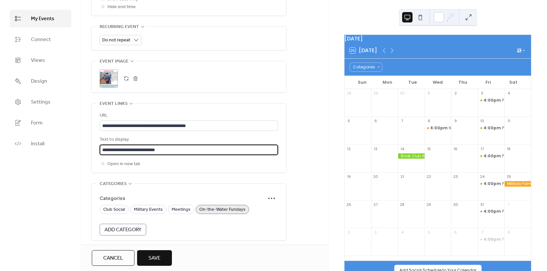
scroll to position [293, 0]
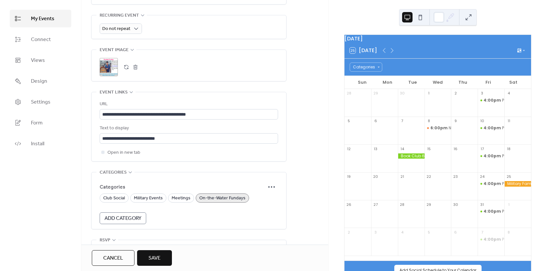
click at [154, 258] on span "Save" at bounding box center [155, 258] width 12 height 8
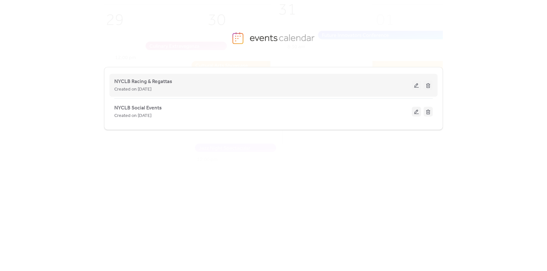
click at [138, 88] on span "Created on [DATE]" at bounding box center [132, 90] width 37 height 8
click at [416, 86] on button at bounding box center [416, 85] width 9 height 10
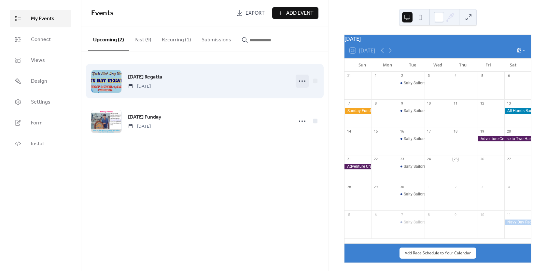
click at [303, 83] on icon at bounding box center [302, 81] width 10 height 10
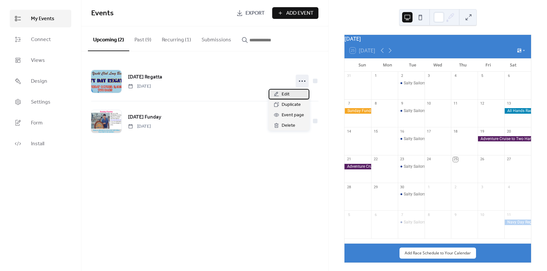
click at [284, 93] on span "Edit" at bounding box center [286, 95] width 8 height 8
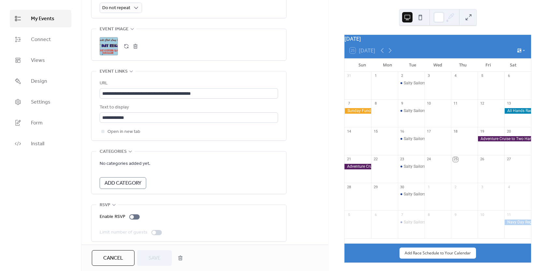
scroll to position [319, 0]
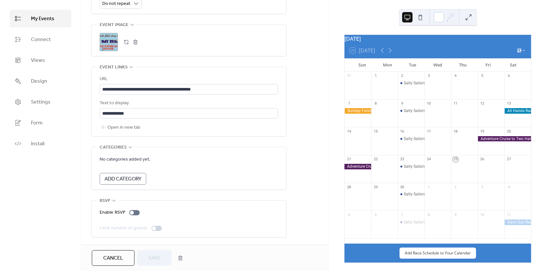
click at [125, 157] on span "No categories added yet." at bounding box center [125, 160] width 51 height 8
click at [120, 177] on span "Add Category" at bounding box center [123, 179] width 37 height 8
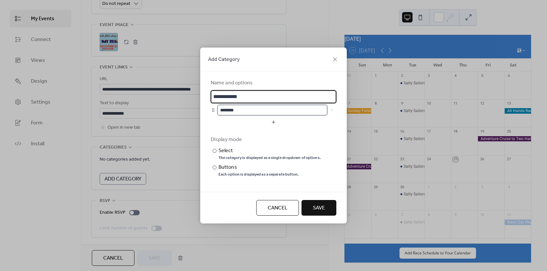
click at [296, 106] on input "********" at bounding box center [273, 110] width 110 height 10
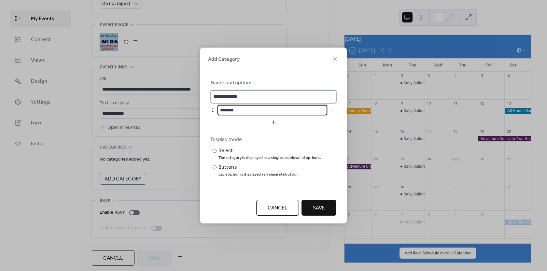
click at [300, 97] on input "**********" at bounding box center [274, 96] width 126 height 13
click at [270, 207] on span "Cancel" at bounding box center [278, 208] width 20 height 8
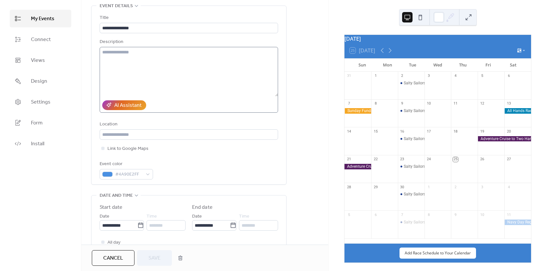
scroll to position [0, 0]
